Goal: Task Accomplishment & Management: Manage account settings

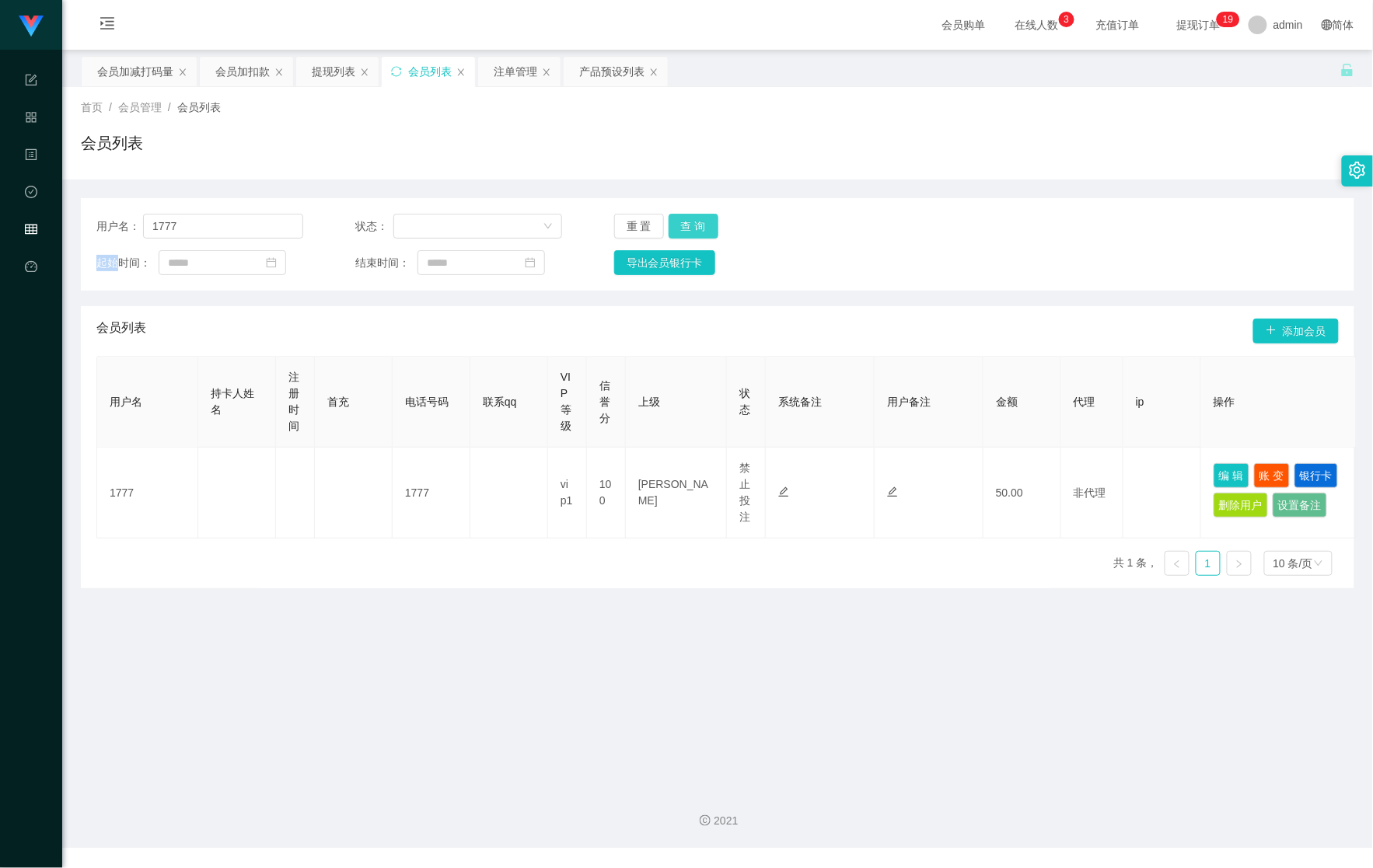
click at [704, 228] on button "查 询" at bounding box center [693, 226] width 50 height 25
click at [336, 75] on div "提现列表" at bounding box center [333, 72] width 43 height 30
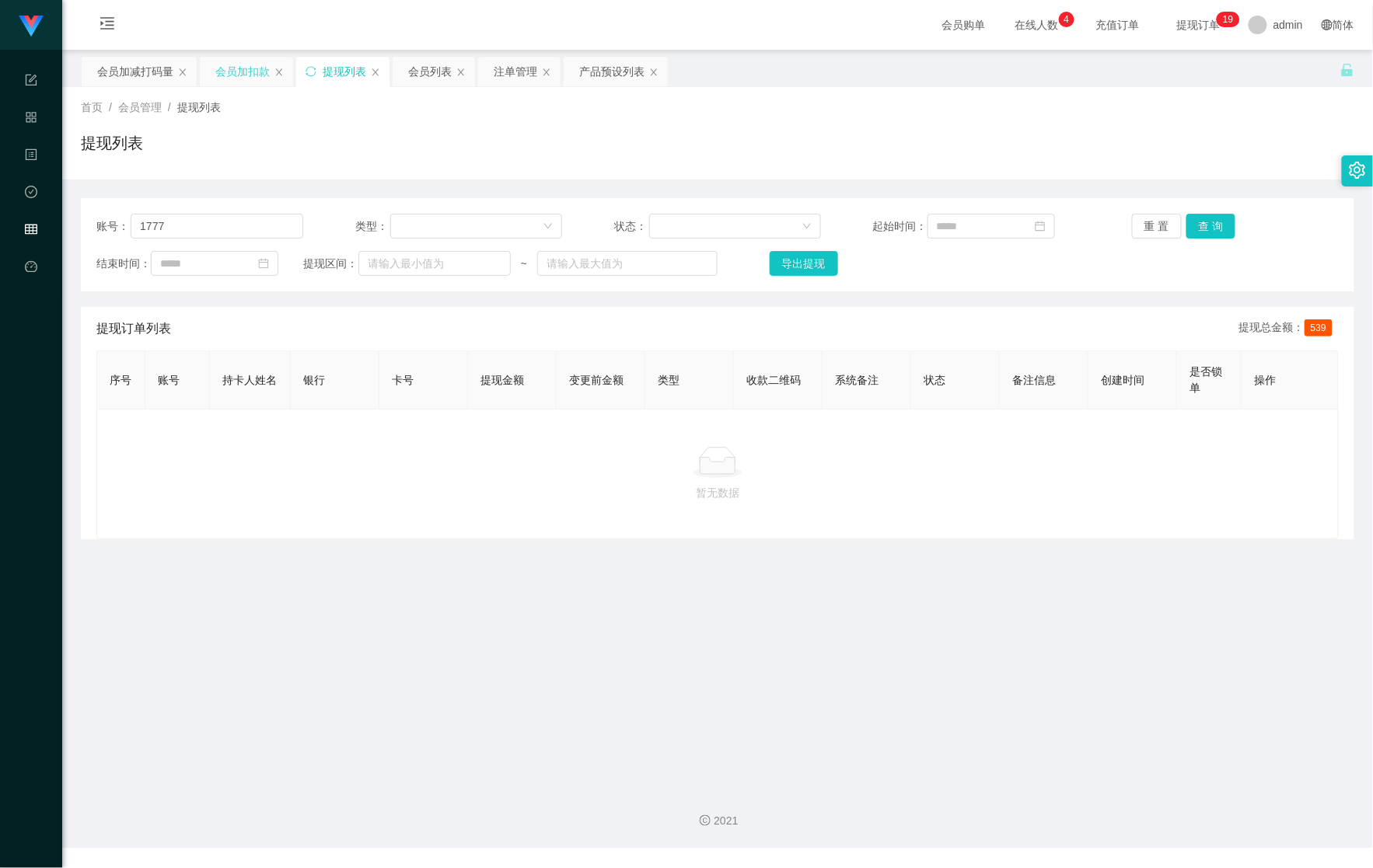
click at [234, 75] on div "会员加扣款" at bounding box center [243, 72] width 54 height 30
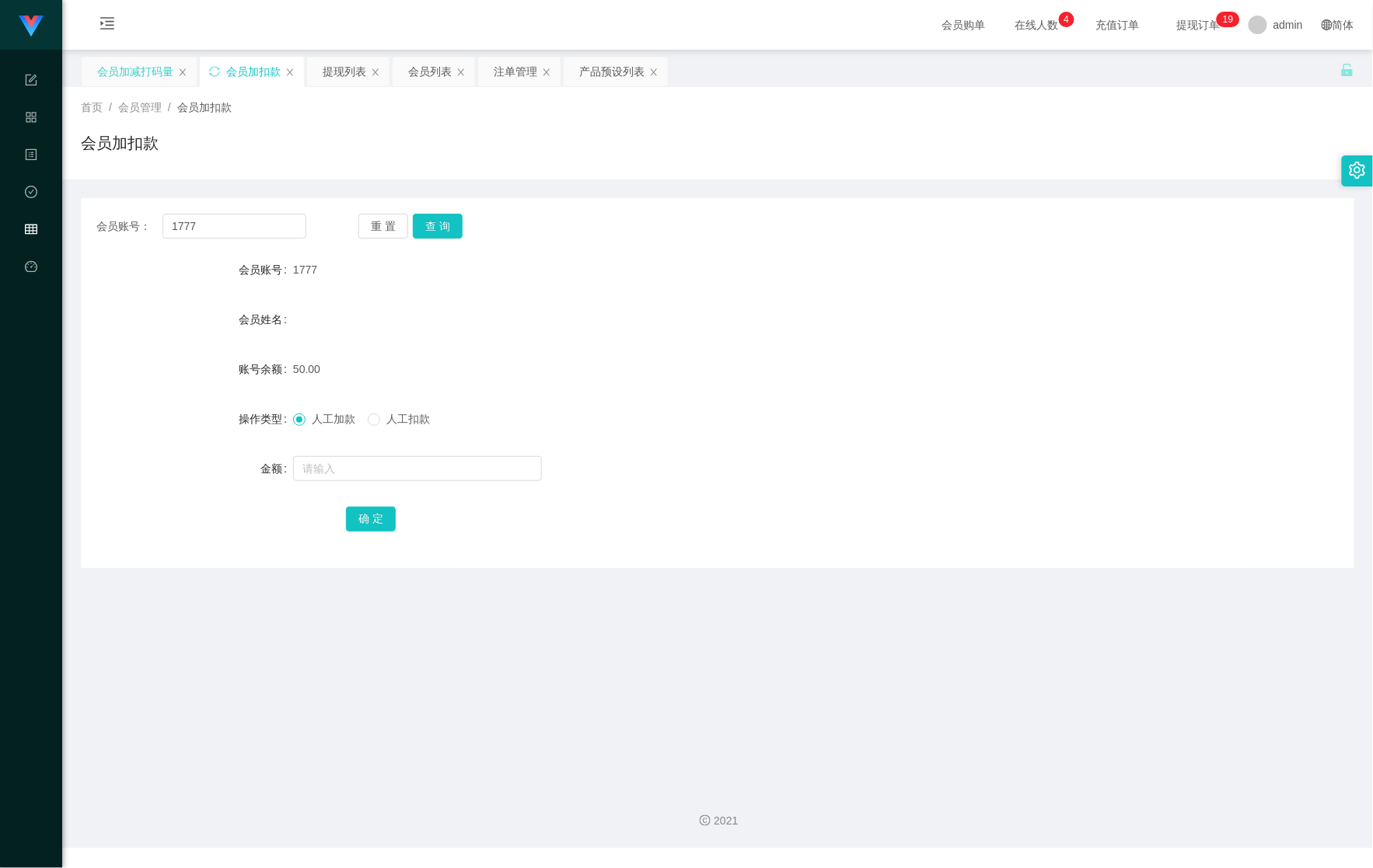
click at [137, 69] on div "会员加减打码量" at bounding box center [135, 72] width 76 height 30
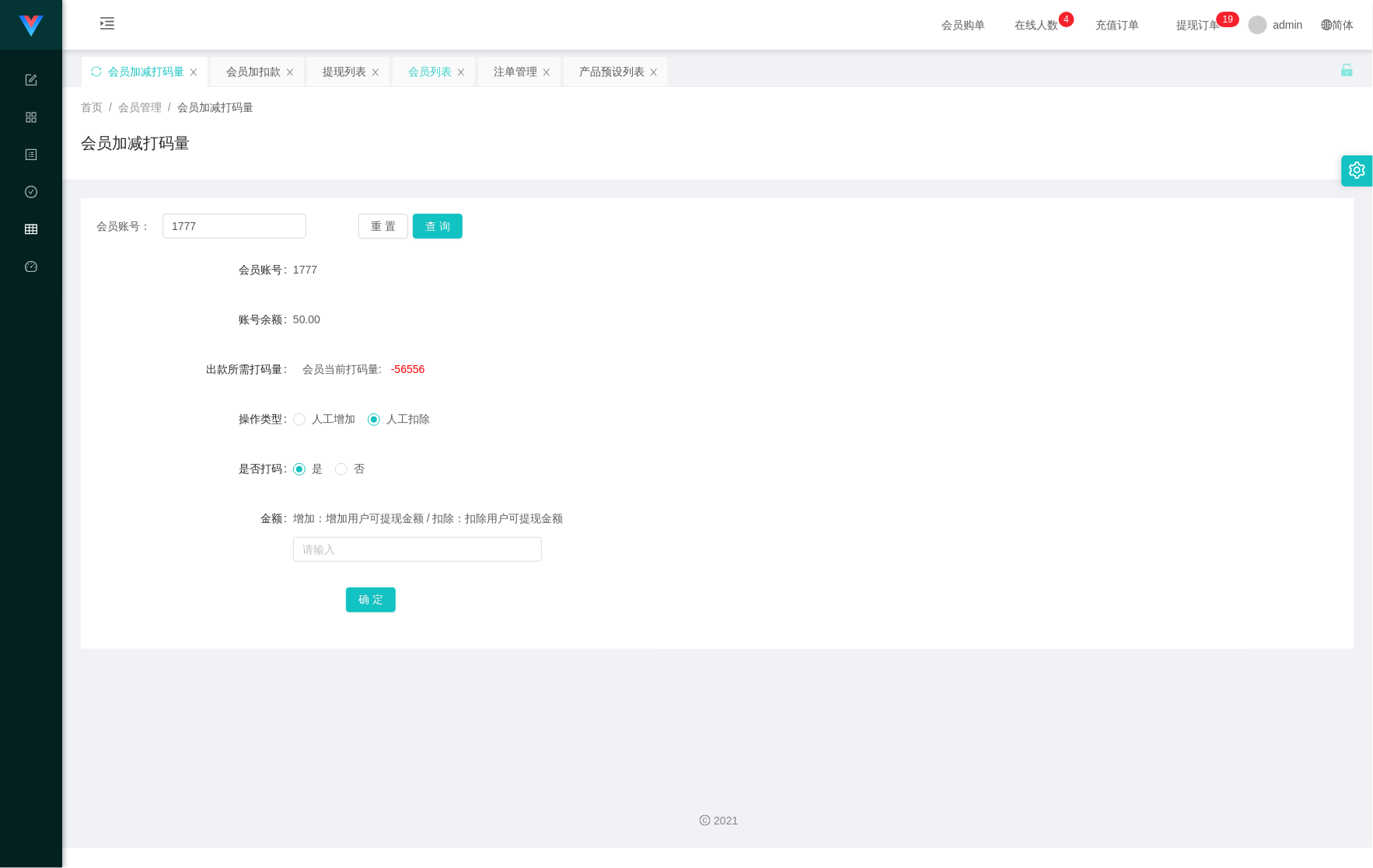
click at [434, 75] on div "会员列表" at bounding box center [430, 72] width 43 height 30
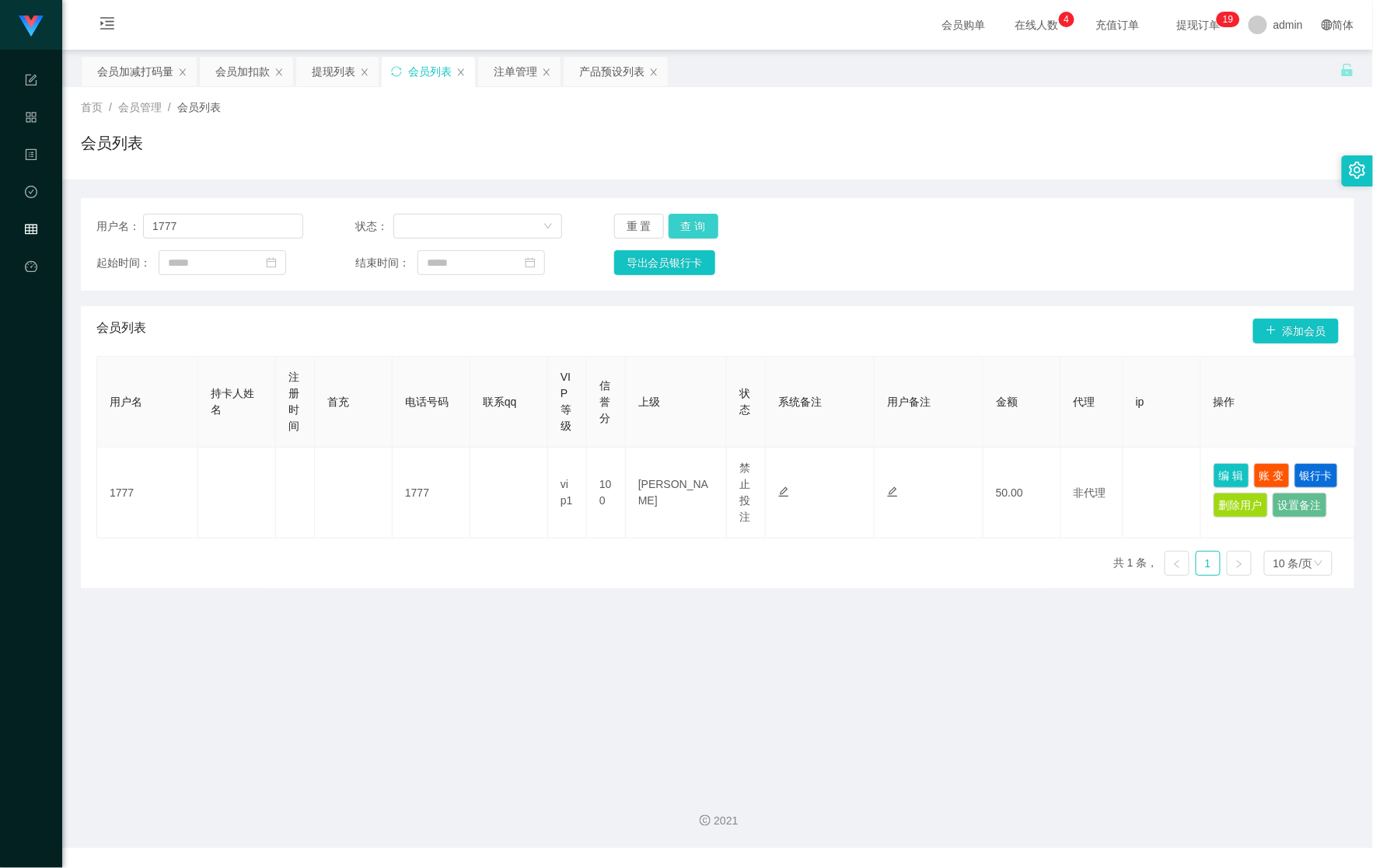
click at [700, 230] on button "查 询" at bounding box center [693, 226] width 50 height 25
click at [700, 230] on div "重 置 查 询" at bounding box center [717, 226] width 207 height 25
